Goal: Information Seeking & Learning: Learn about a topic

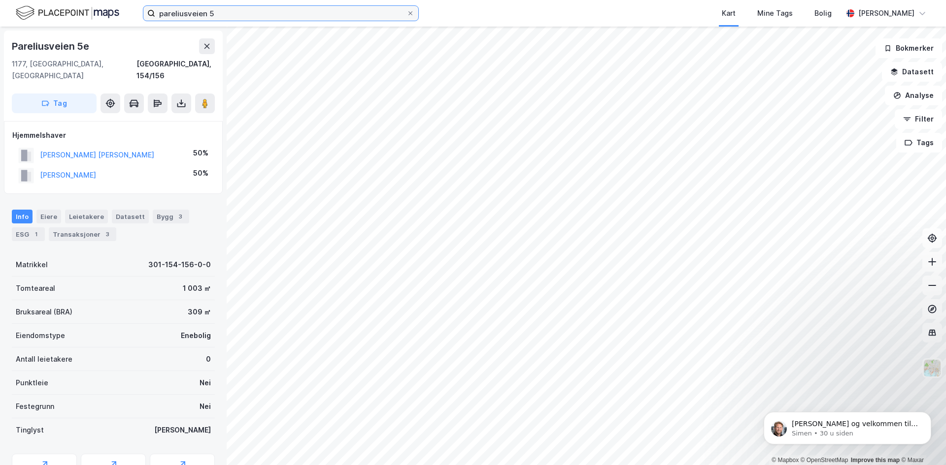
click at [253, 12] on input "pareliusveien 5" at bounding box center [280, 13] width 251 height 15
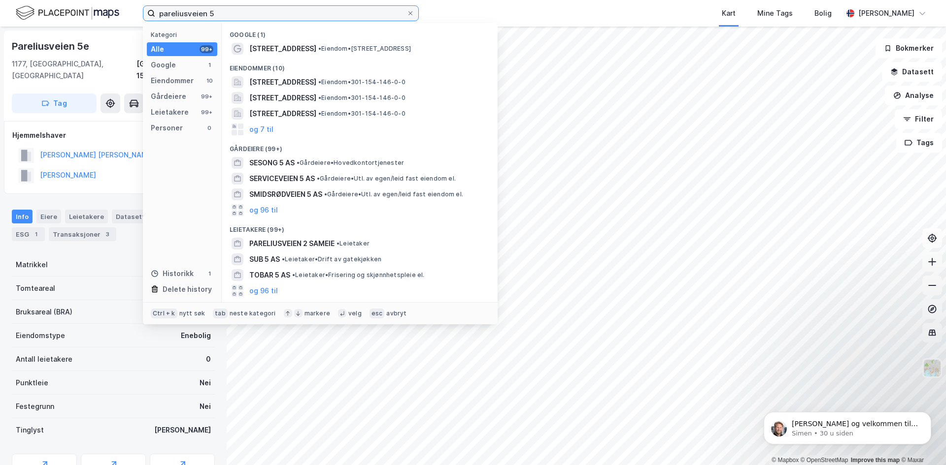
click at [253, 12] on input "pareliusveien 5" at bounding box center [280, 13] width 251 height 15
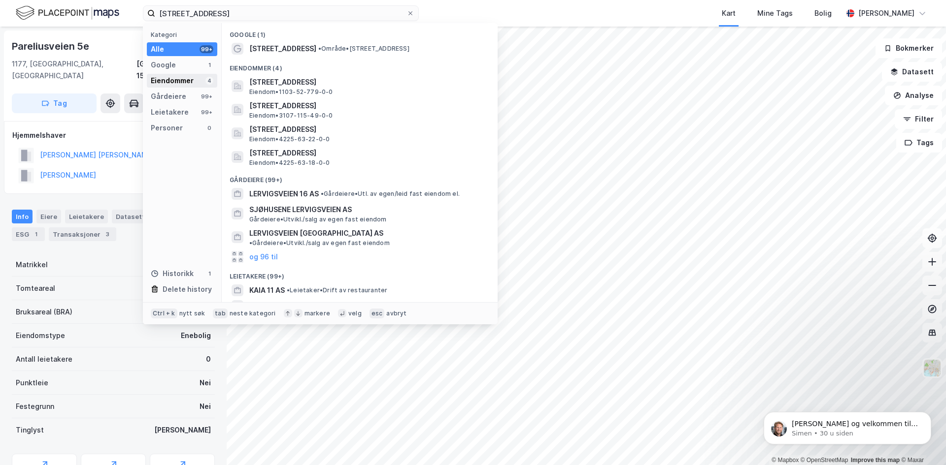
click at [182, 78] on div "Eiendommer" at bounding box center [172, 81] width 43 height 12
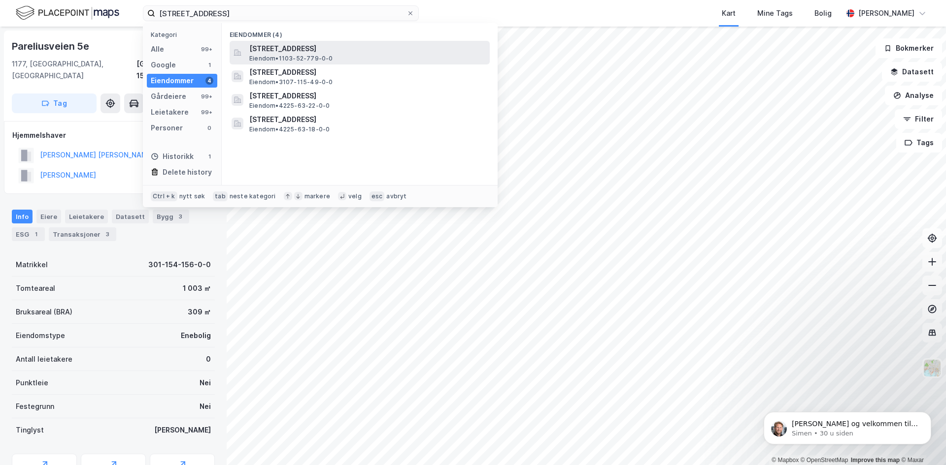
click at [262, 50] on span "[STREET_ADDRESS]" at bounding box center [367, 49] width 236 height 12
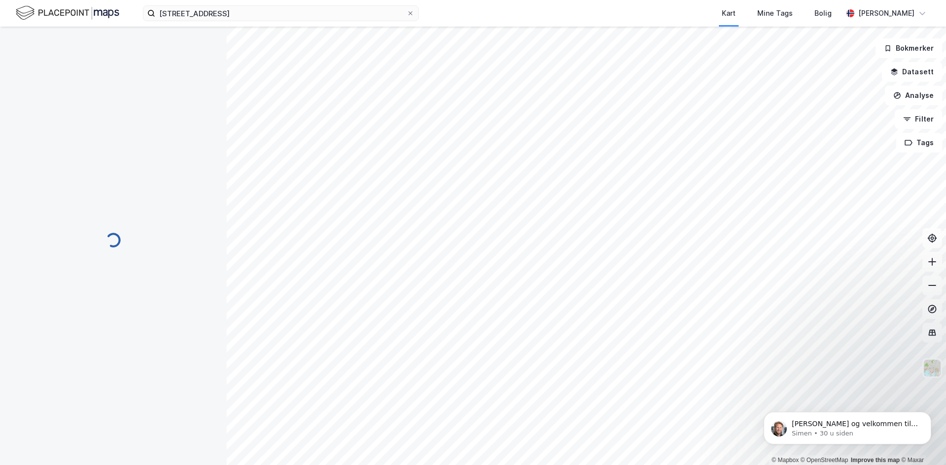
scroll to position [2, 0]
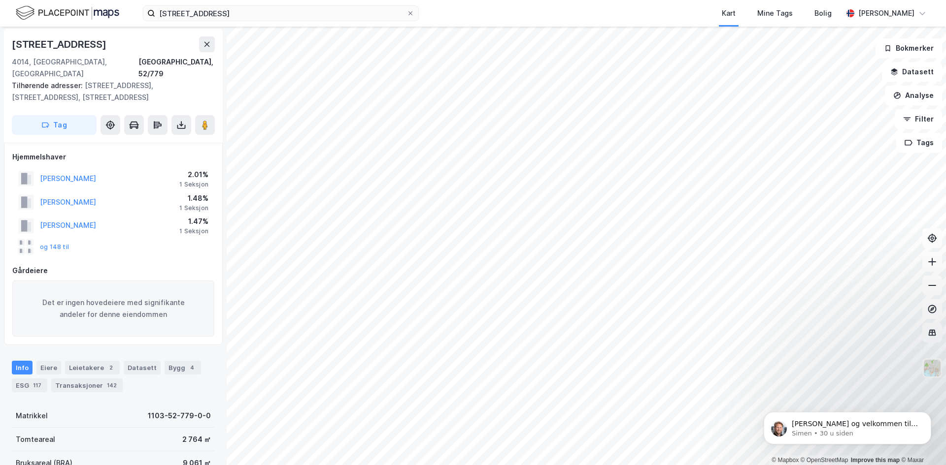
click at [101, 381] on div "Info Eiere Leietakere 2 Datasett Bygg 4 ESG 117 Transaksjoner 142" at bounding box center [113, 372] width 227 height 47
click at [103, 379] on div "Transaksjoner 142" at bounding box center [86, 386] width 71 height 14
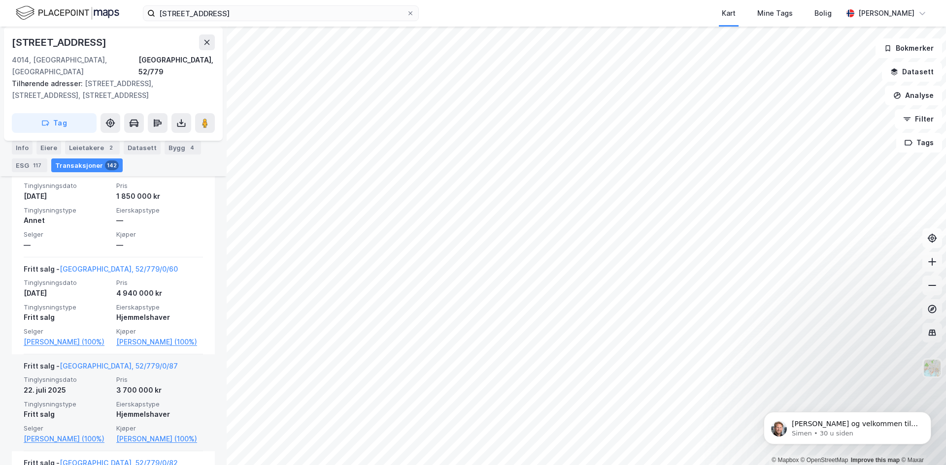
scroll to position [409, 0]
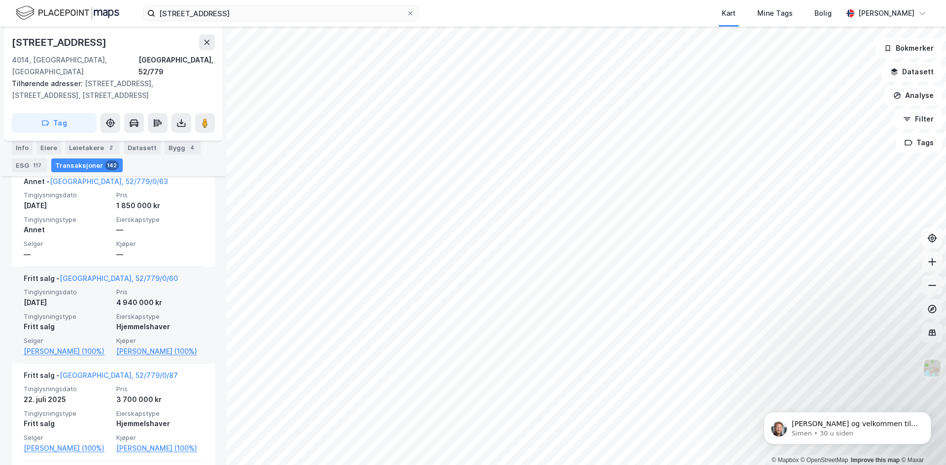
click at [157, 297] on div "4 940 000 kr" at bounding box center [159, 303] width 87 height 12
click at [116, 297] on div "4 940 000 kr" at bounding box center [159, 303] width 87 height 12
click at [114, 274] on link "[GEOGRAPHIC_DATA], 52/779/0/60" at bounding box center [119, 278] width 118 height 8
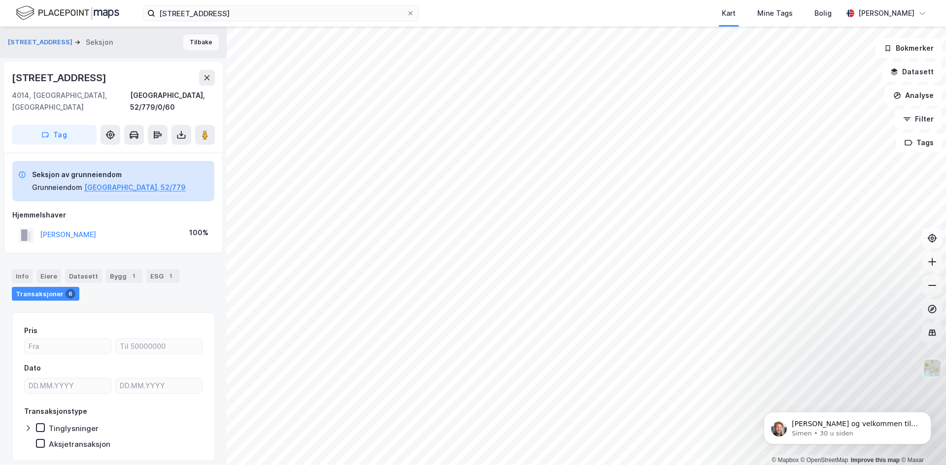
click at [194, 41] on button "Tilbake" at bounding box center [200, 42] width 35 height 16
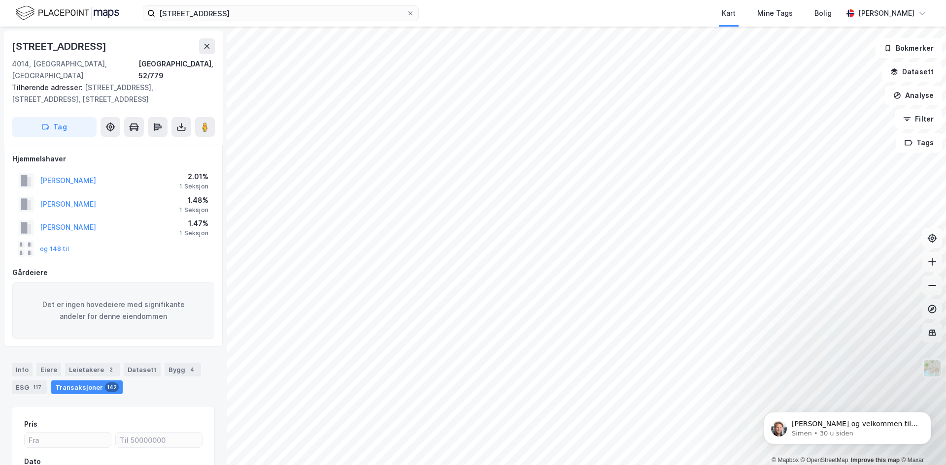
scroll to position [0, 0]
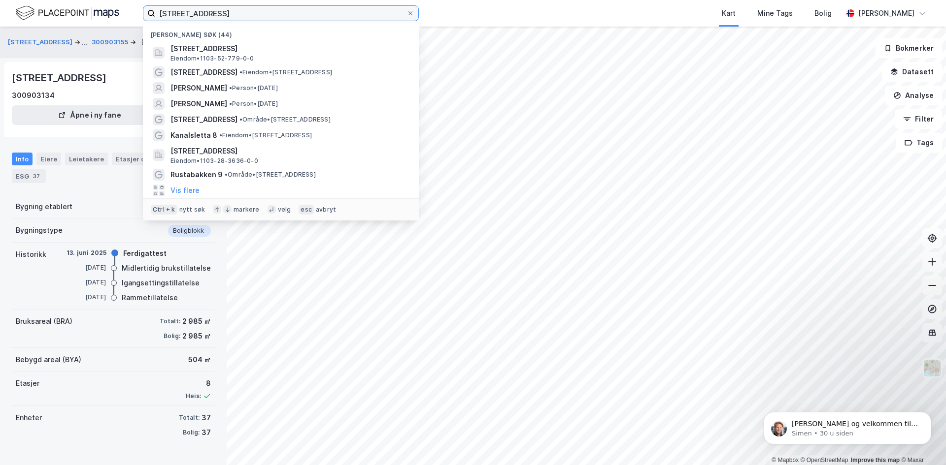
drag, startPoint x: 233, startPoint y: 15, endPoint x: 135, endPoint y: 18, distance: 98.1
click at [135, 17] on div "[STREET_ADDRESS] Nylige søk (44) [STREET_ADDRESS], [GEOGRAPHIC_DATA] • 1103-52-…" at bounding box center [473, 13] width 946 height 27
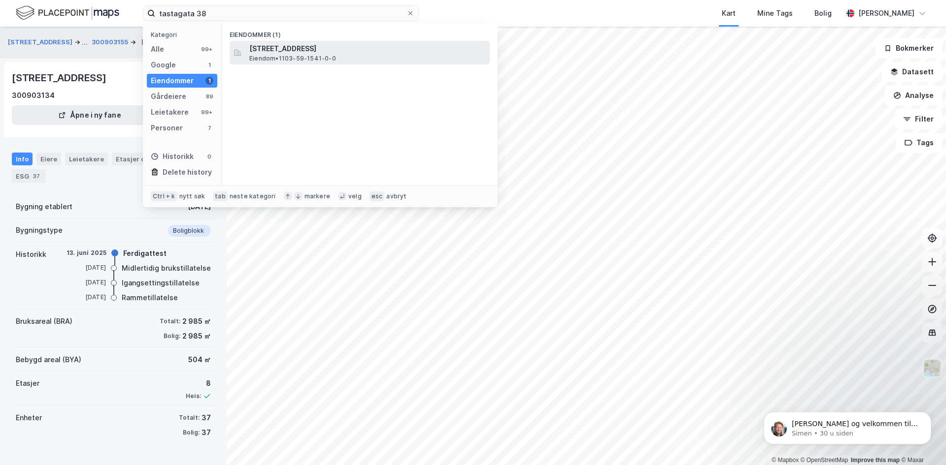
click at [284, 49] on span "[STREET_ADDRESS]" at bounding box center [367, 49] width 236 height 12
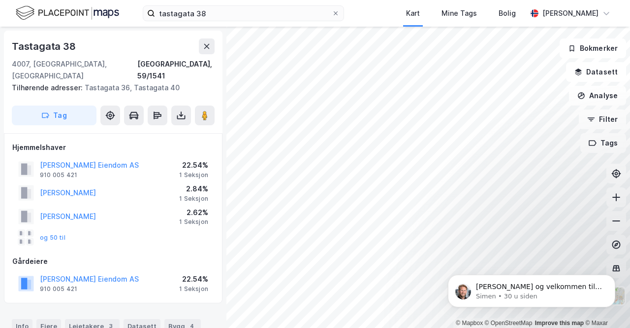
click at [178, 57] on div "[STREET_ADDRESS]" at bounding box center [113, 59] width 203 height 43
click at [200, 48] on button at bounding box center [207, 46] width 16 height 16
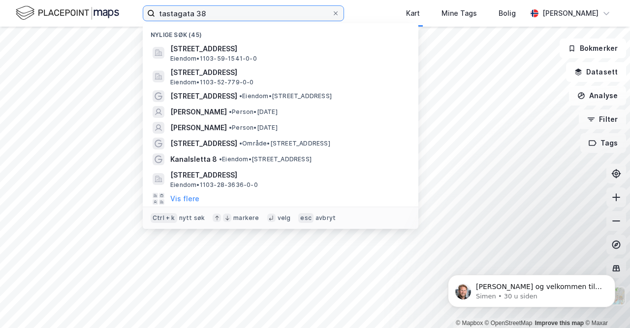
drag, startPoint x: 212, startPoint y: 19, endPoint x: 114, endPoint y: 20, distance: 97.5
click at [114, 20] on div "tastagata 38 Nylige søk (45) Tastagata 38, 4007, [GEOGRAPHIC_DATA], [GEOGRAPHIC…" at bounding box center [315, 13] width 630 height 27
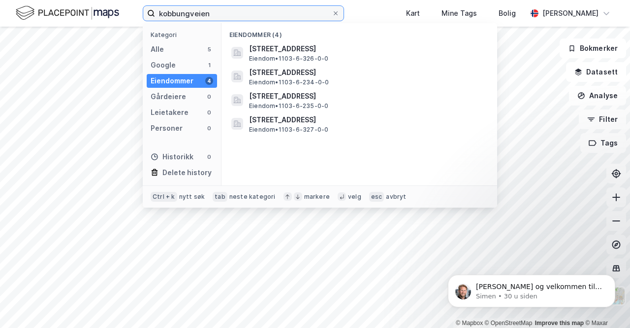
click at [242, 16] on input "kobbungveien" at bounding box center [243, 13] width 177 height 15
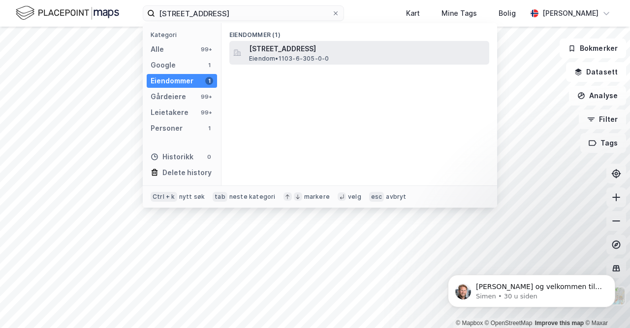
click at [310, 50] on span "[STREET_ADDRESS]" at bounding box center [367, 49] width 236 height 12
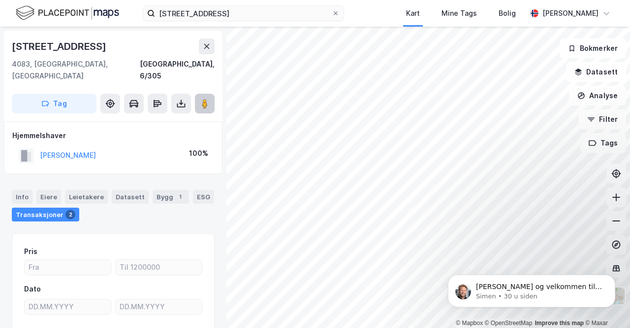
click at [202, 98] on image at bounding box center [205, 103] width 6 height 10
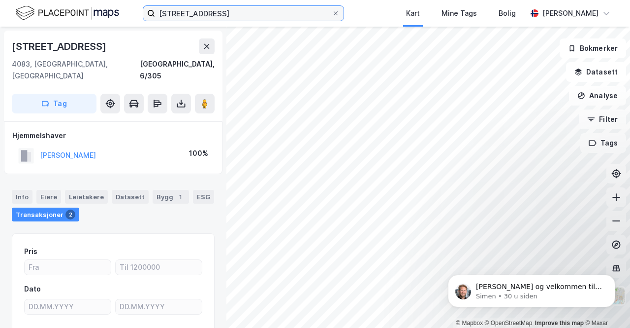
click at [234, 11] on input "[STREET_ADDRESS]" at bounding box center [243, 13] width 177 height 15
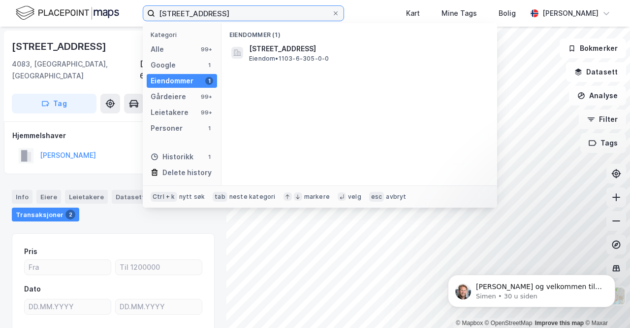
click at [234, 11] on input "[STREET_ADDRESS]" at bounding box center [243, 13] width 177 height 15
paste input "[STREET_ADDRESS]"
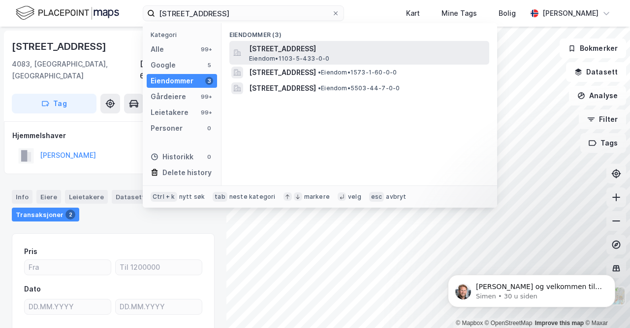
click at [308, 51] on span "[STREET_ADDRESS]" at bounding box center [367, 49] width 236 height 12
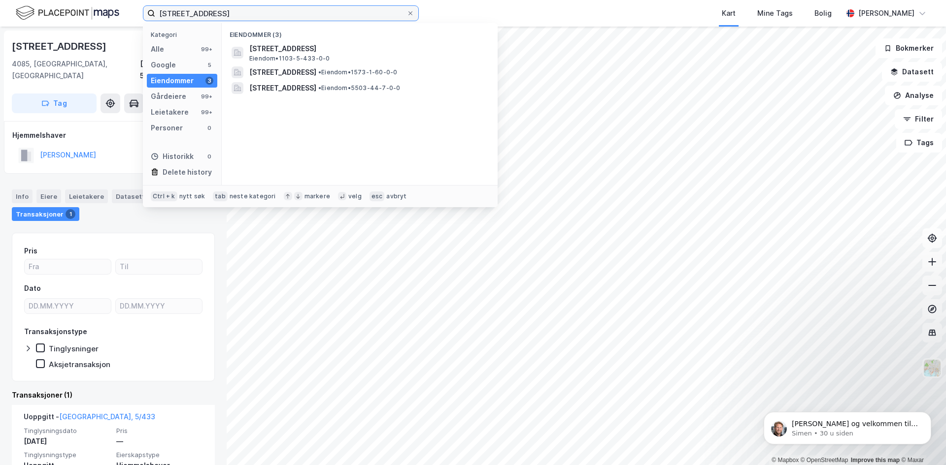
drag, startPoint x: 113, startPoint y: 8, endPoint x: 37, endPoint y: 8, distance: 75.4
click at [38, 7] on div "[STREET_ADDRESS] Kategori Alle 99+ Google 5 Eiendommer 3 Gårdeiere 99+ Leietake…" at bounding box center [473, 13] width 946 height 27
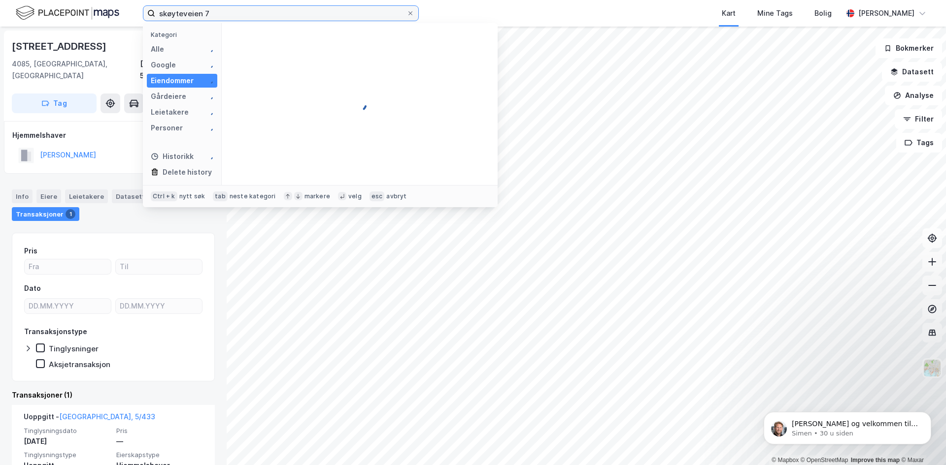
type input "skøyteveien 7"
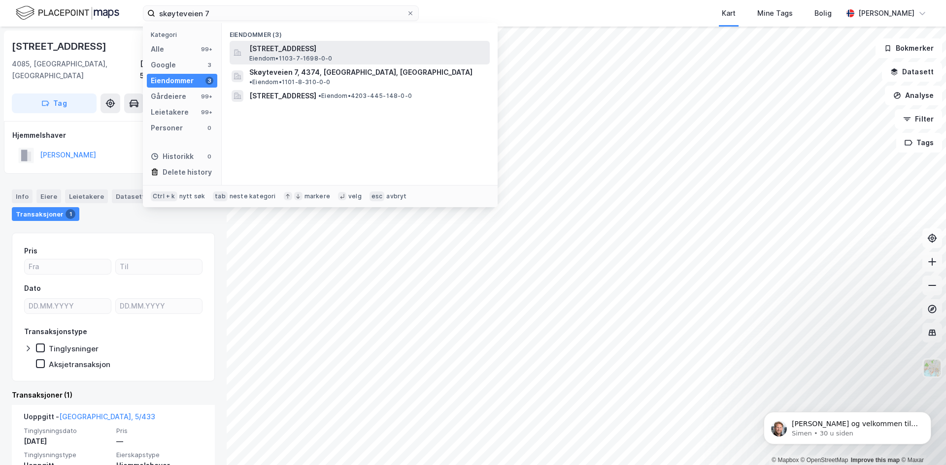
click at [344, 50] on span "[STREET_ADDRESS]" at bounding box center [367, 49] width 236 height 12
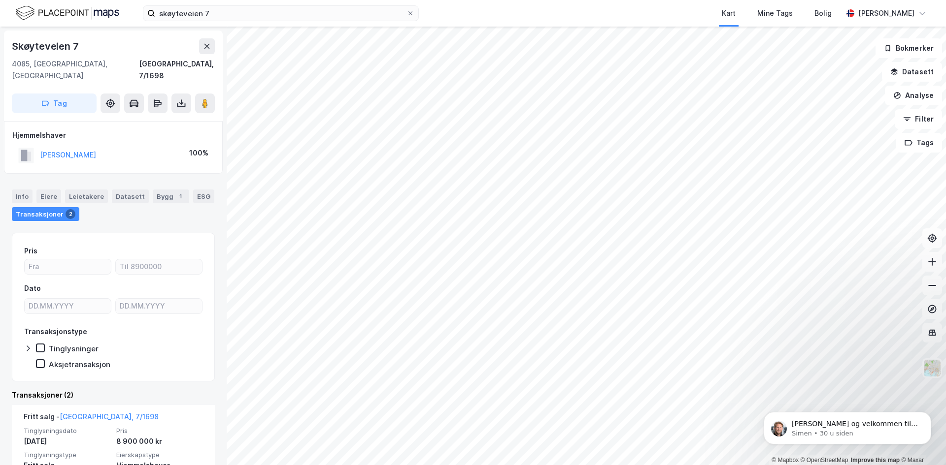
click at [215, 89] on div "[STREET_ADDRESS], 7/1698 Tag" at bounding box center [113, 76] width 219 height 91
click at [210, 94] on button at bounding box center [205, 104] width 20 height 20
